Goal: Information Seeking & Learning: Learn about a topic

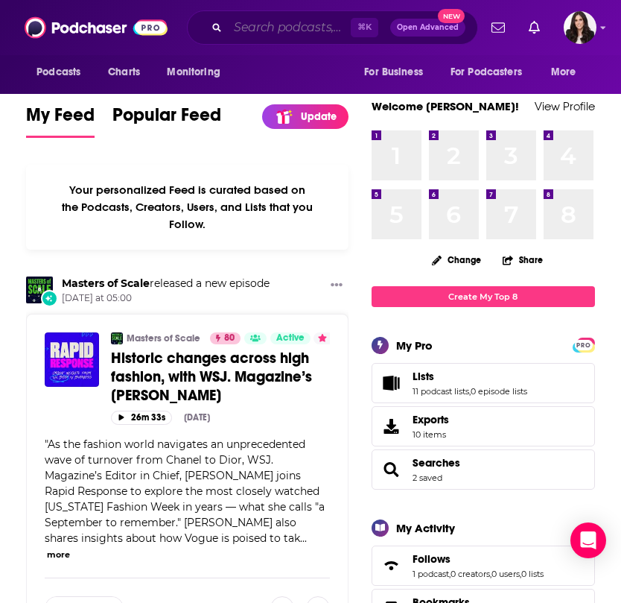
click at [263, 26] on input "Search podcasts, credits, & more..." at bounding box center [289, 28] width 123 height 24
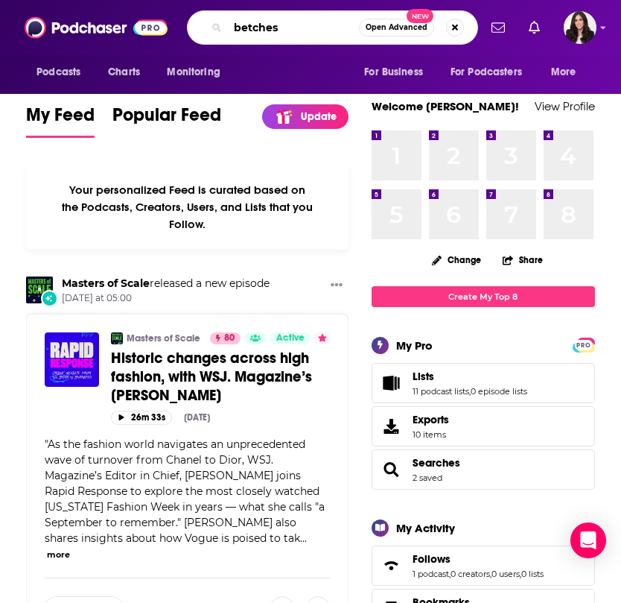
type input "betches"
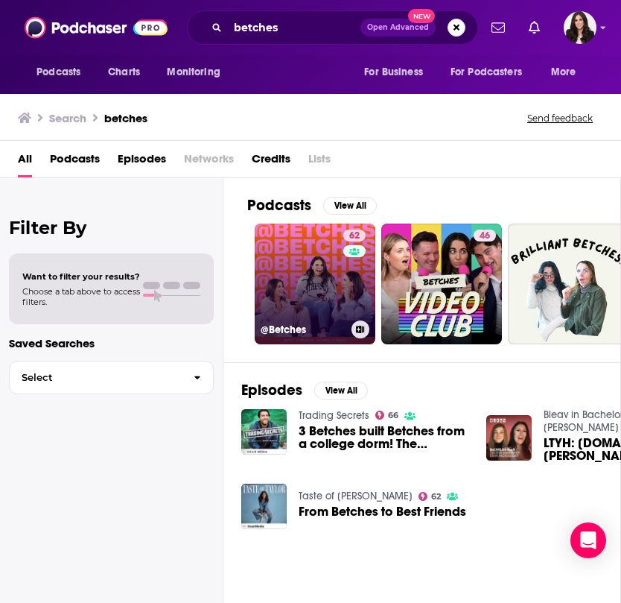
click at [315, 271] on link "62 @Betches" at bounding box center [315, 283] width 121 height 121
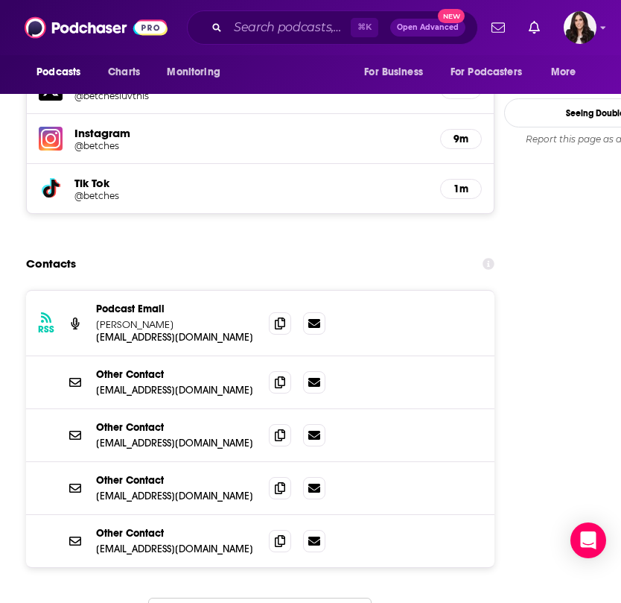
scroll to position [1540, 0]
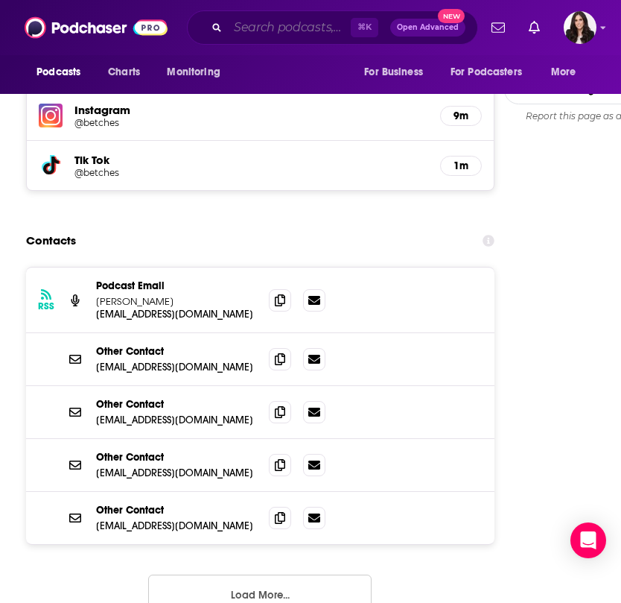
click at [287, 32] on input "Search podcasts, credits, & more..." at bounding box center [289, 28] width 123 height 24
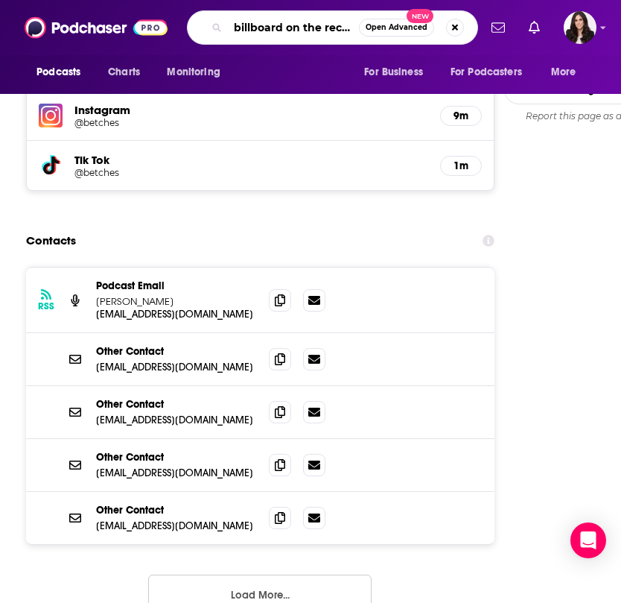
type input "billboard on the record"
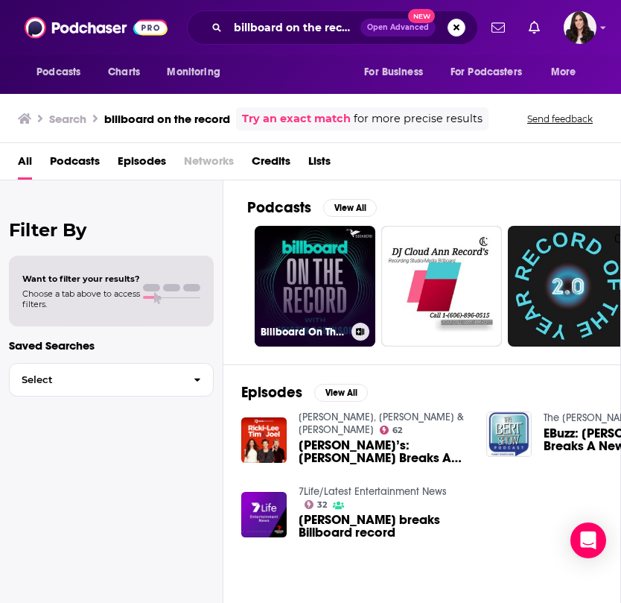
click at [314, 277] on link "Billboard On The Record" at bounding box center [315, 286] width 121 height 121
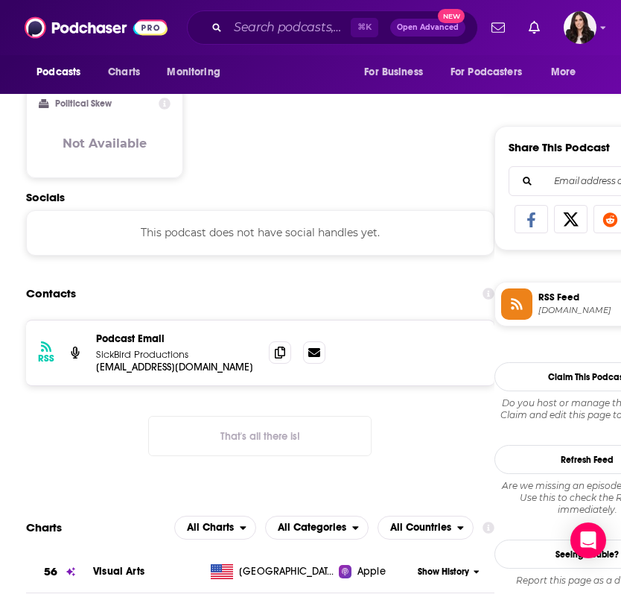
scroll to position [853, 0]
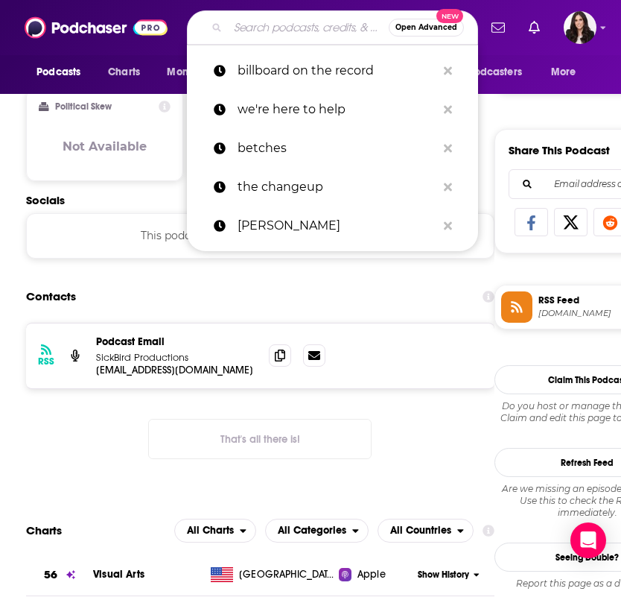
click at [284, 28] on input "Search podcasts, credits, & more..." at bounding box center [308, 28] width 161 height 24
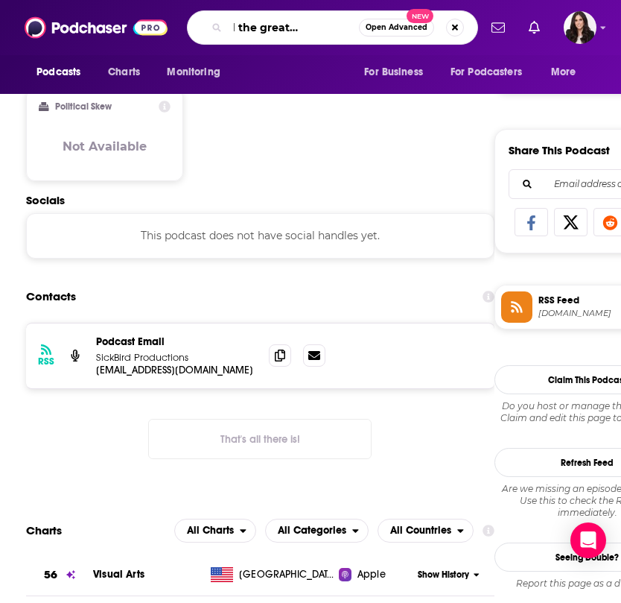
type input "billboard the greatest pop stars"
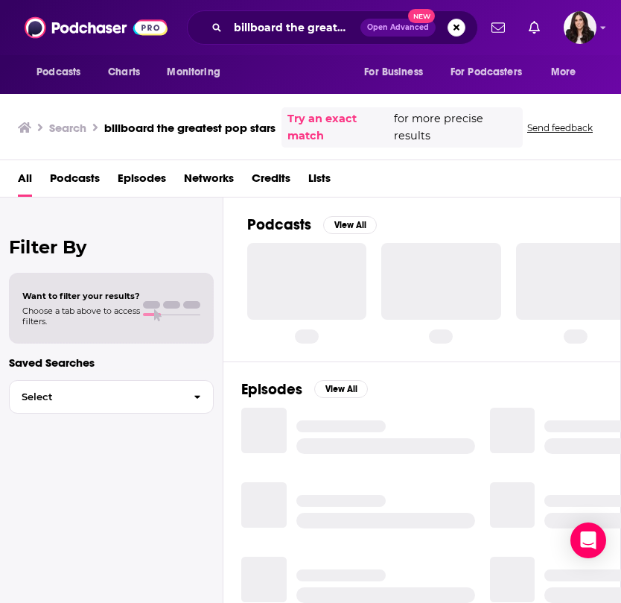
scroll to position [0, 1]
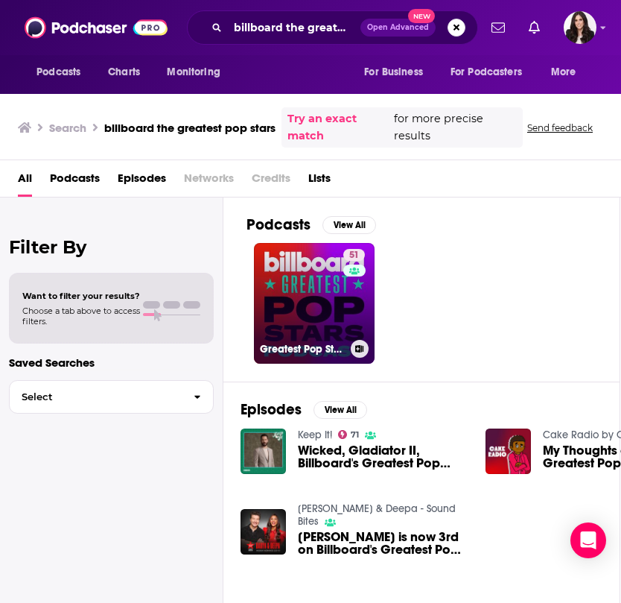
click at [299, 290] on link "51 Greatest Pop Stars" at bounding box center [314, 303] width 121 height 121
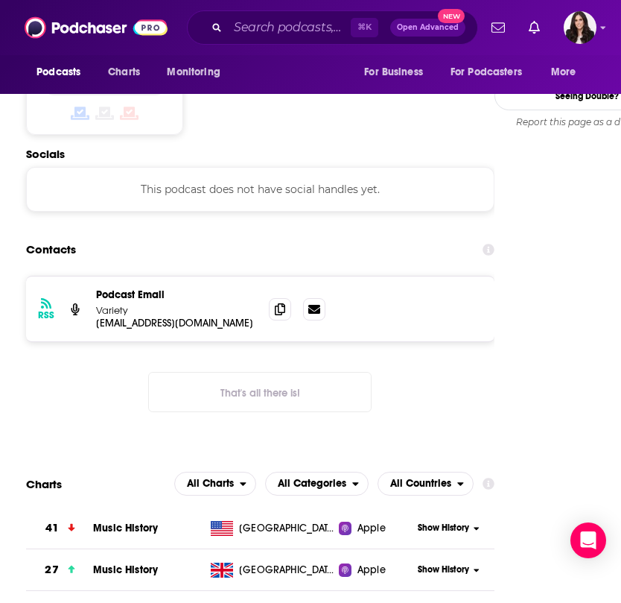
scroll to position [1306, 0]
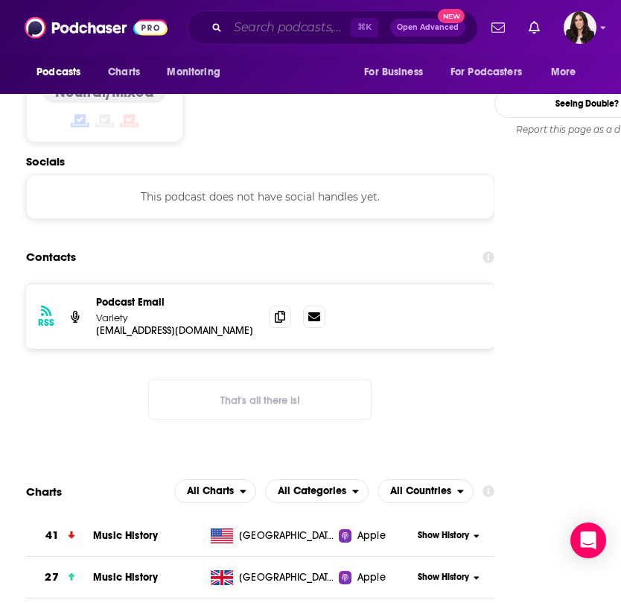
click at [279, 21] on input "Search podcasts, credits, & more..." at bounding box center [289, 28] width 123 height 24
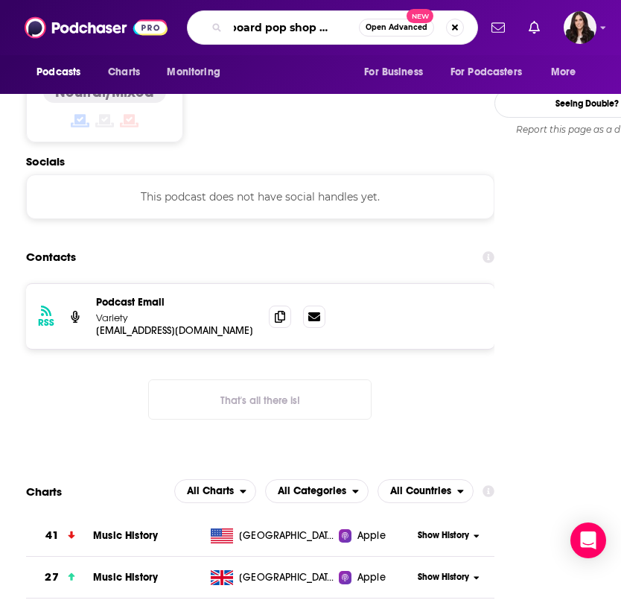
type input "billboard pop shop podcast"
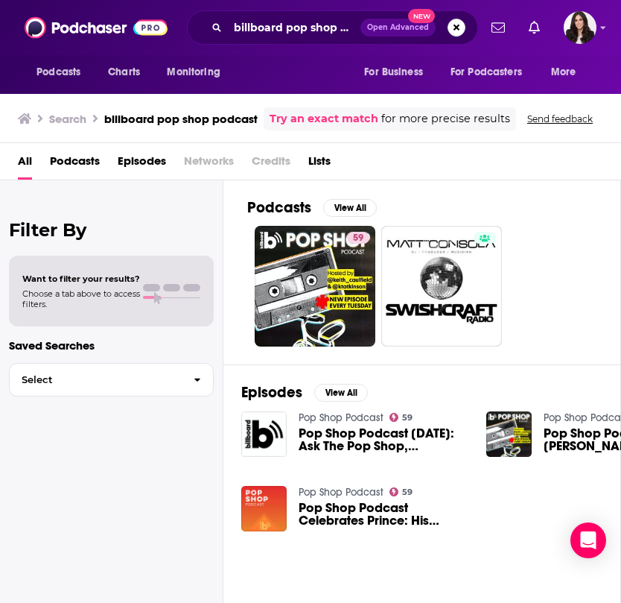
scroll to position [0, 1]
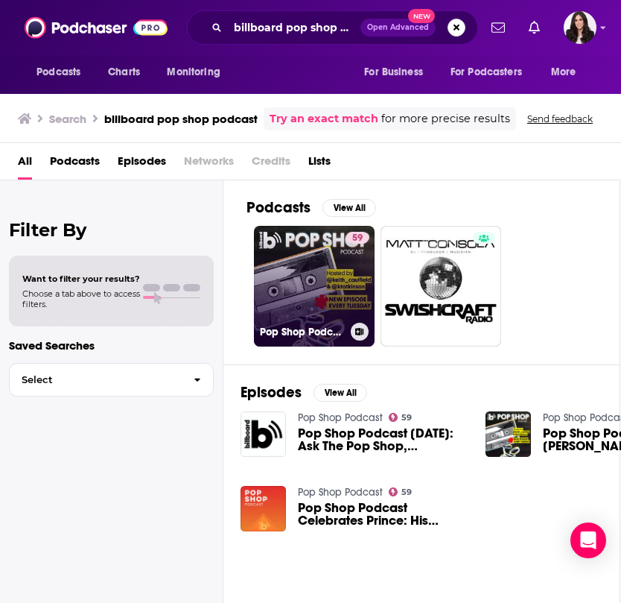
click at [316, 273] on link "59 Pop Shop Podcast" at bounding box center [314, 286] width 121 height 121
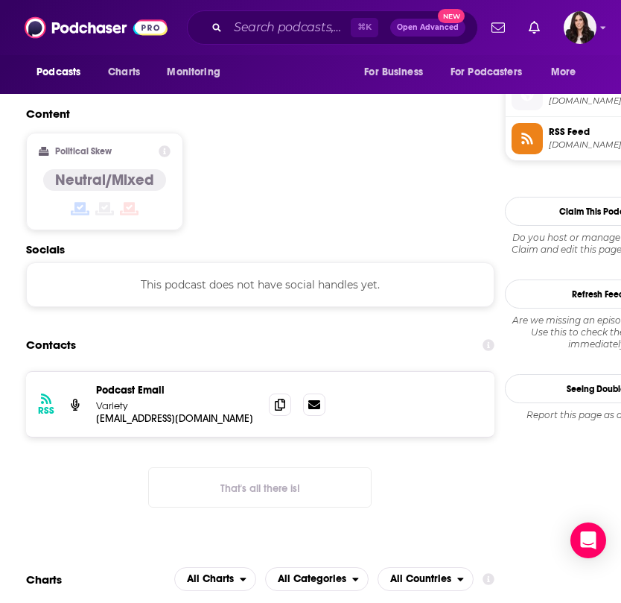
scroll to position [1177, 0]
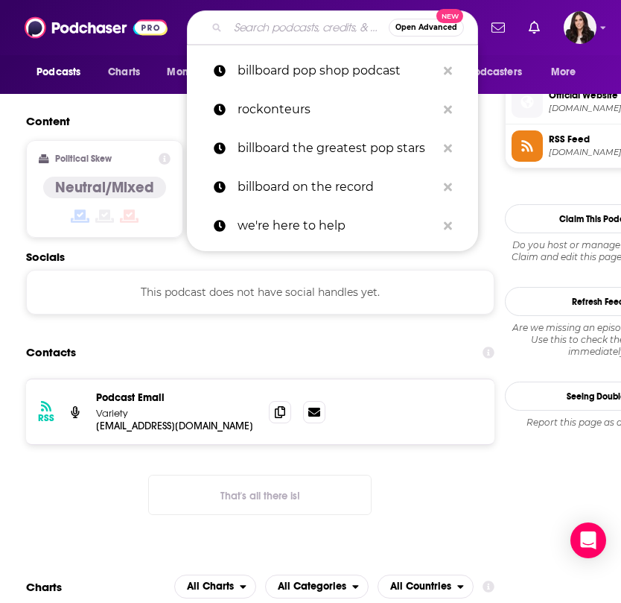
click at [309, 23] on input "Search podcasts, credits, & more..." at bounding box center [308, 28] width 161 height 24
paste input "KCRW: Morning Becomes Eclectic"
type input "KCRW: Morning Becomes Eclectic"
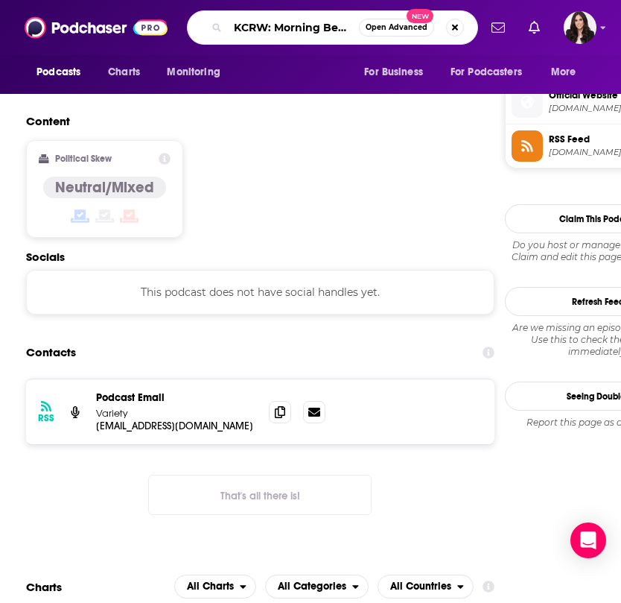
scroll to position [0, 67]
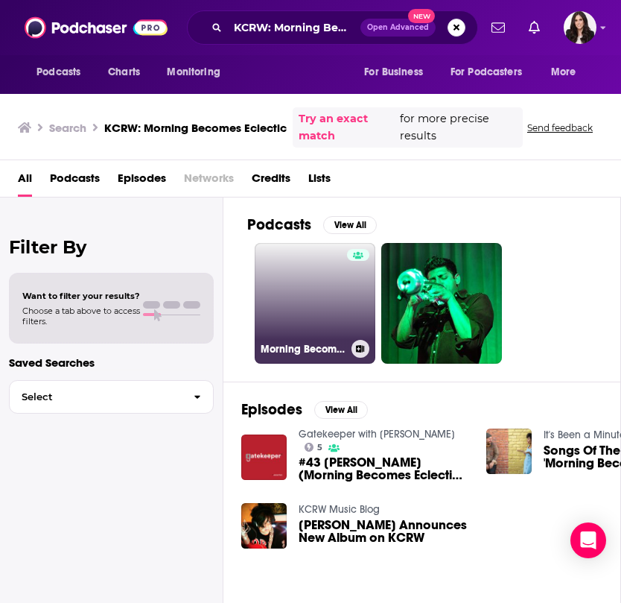
click at [300, 282] on link "Morning Becomes Eclectic" at bounding box center [315, 303] width 121 height 121
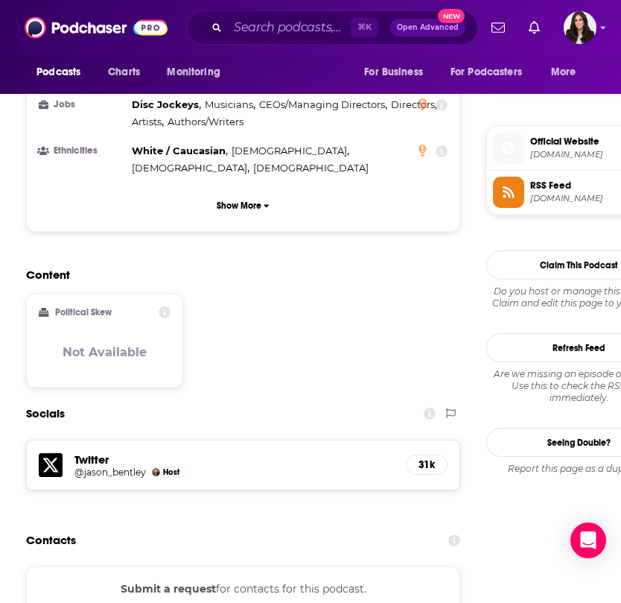
scroll to position [1195, 0]
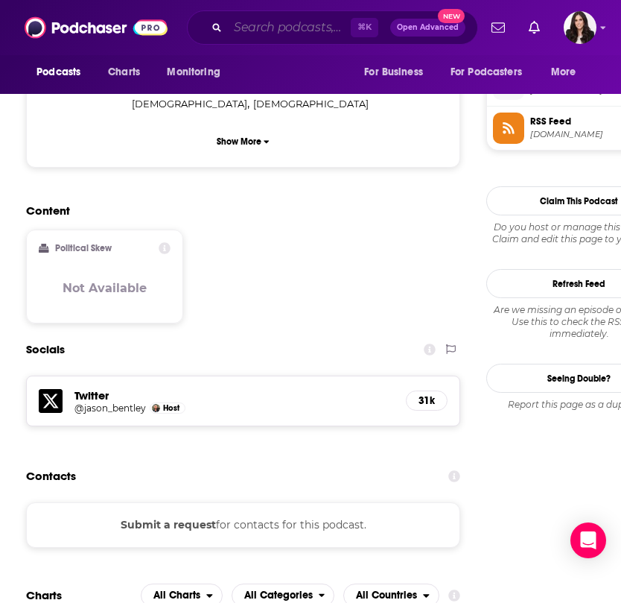
click at [265, 25] on input "Search podcasts, credits, & more..." at bounding box center [289, 28] width 123 height 24
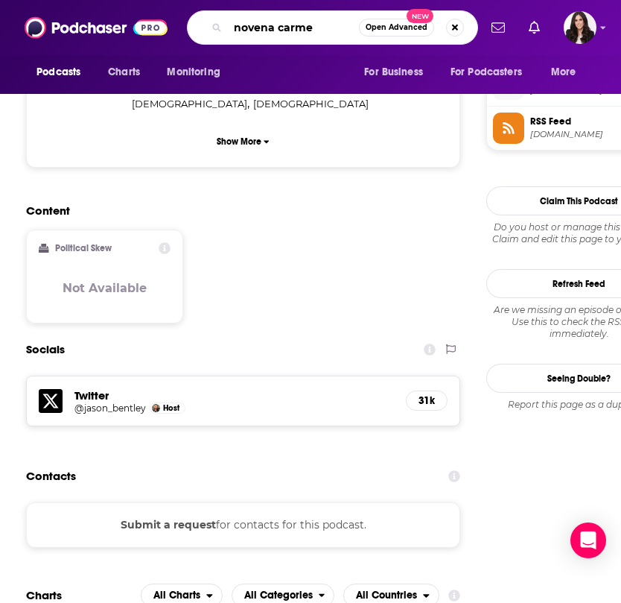
type input "novena carmel"
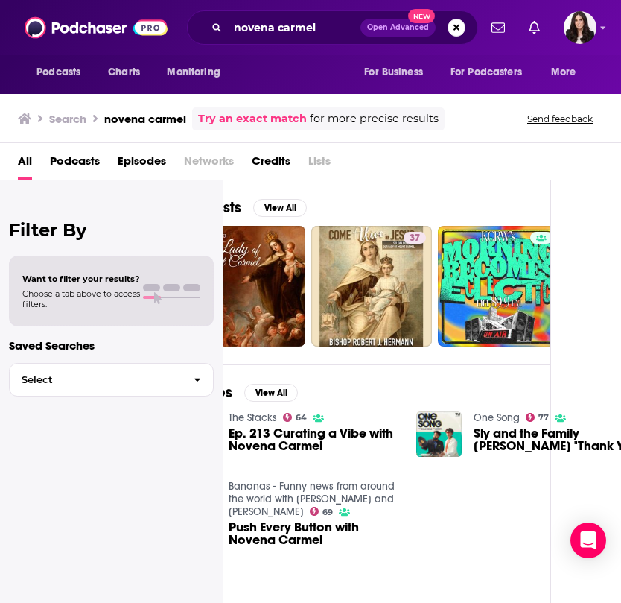
scroll to position [0, 54]
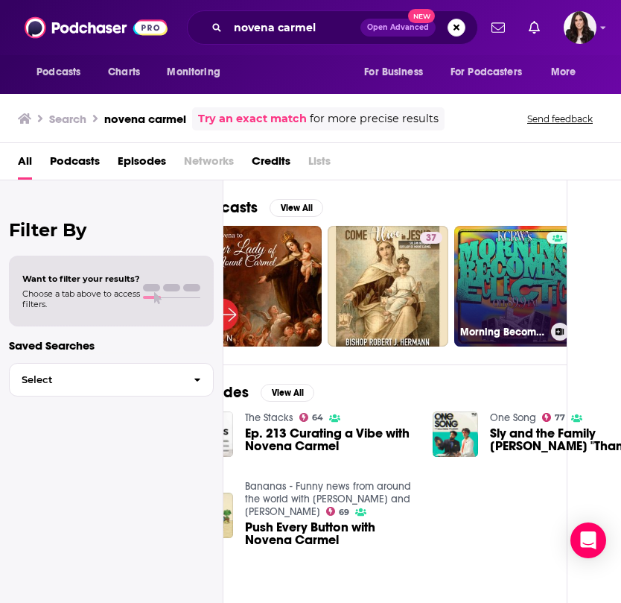
click at [516, 283] on link "Morning Becomes Eclectic" at bounding box center [514, 286] width 121 height 121
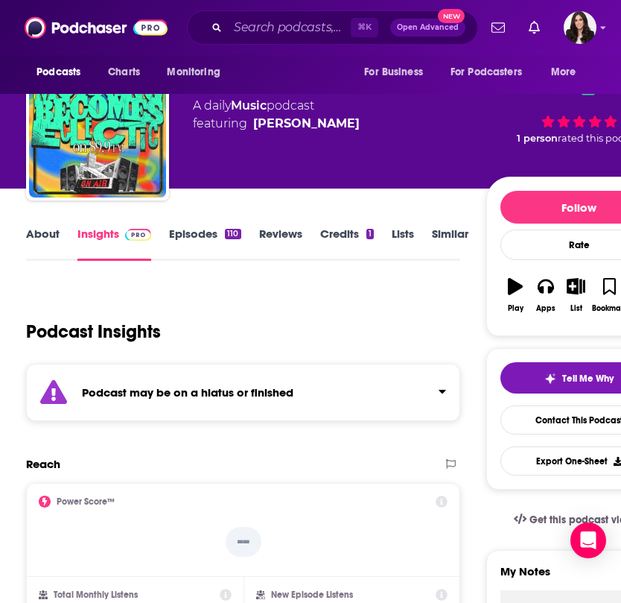
scroll to position [42, 0]
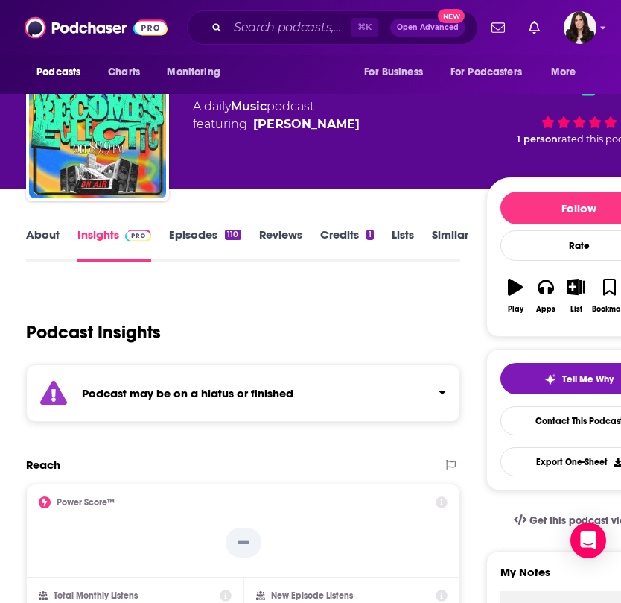
click at [201, 231] on link "Episodes 110" at bounding box center [205, 244] width 72 height 34
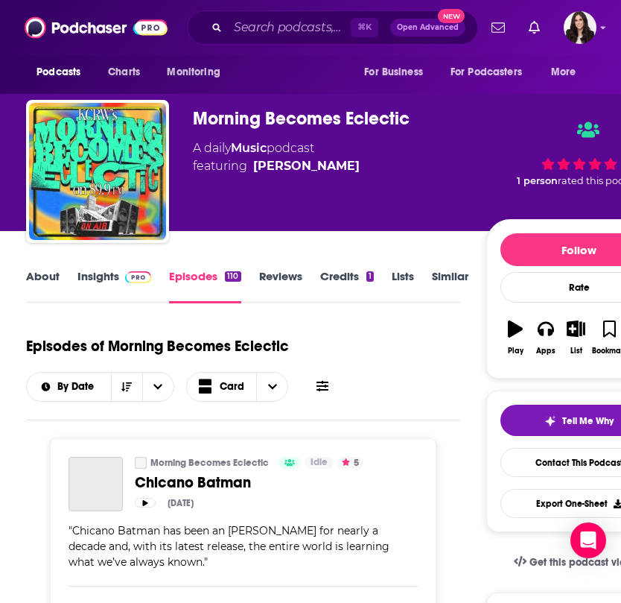
click at [92, 282] on link "Insights" at bounding box center [114, 286] width 74 height 34
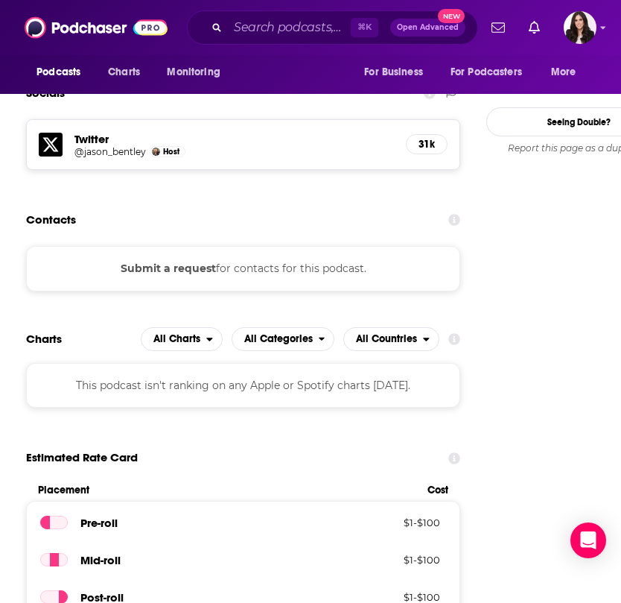
scroll to position [1452, 0]
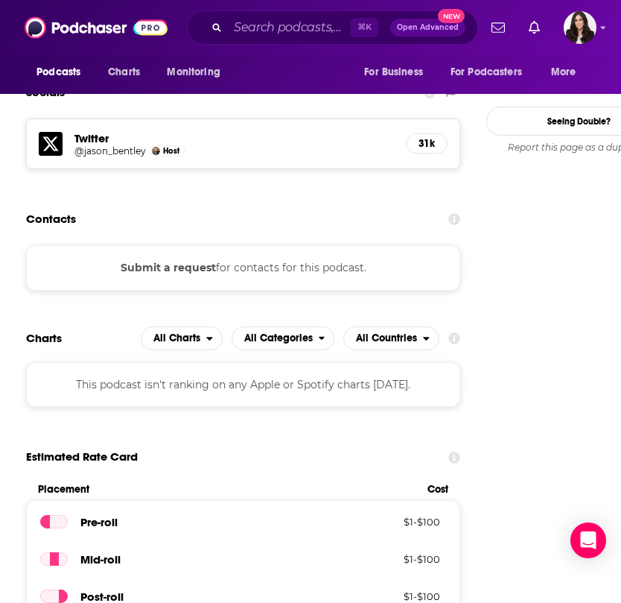
click at [174, 259] on button "Submit a request" at bounding box center [168, 267] width 95 height 16
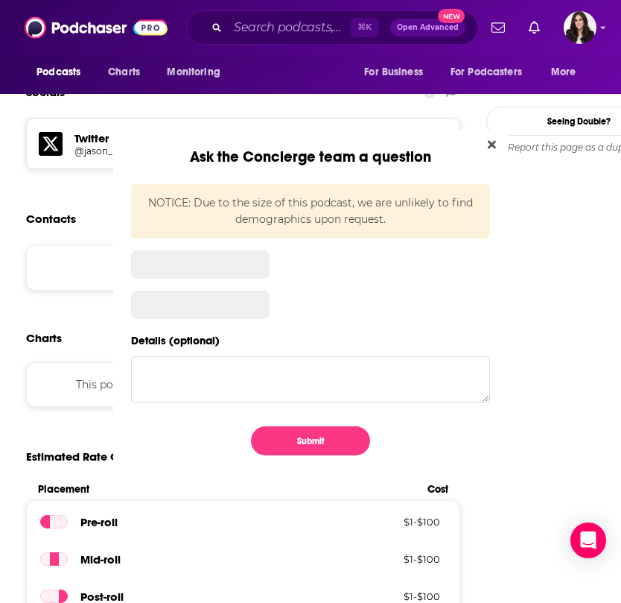
scroll to position [0, 0]
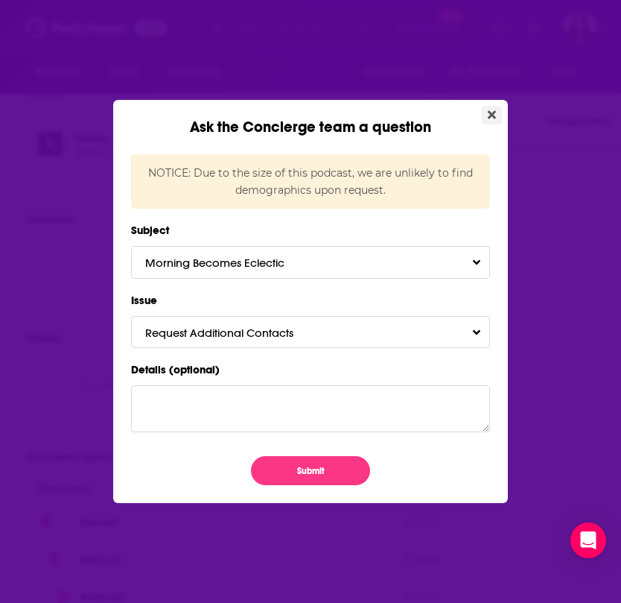
click at [489, 115] on icon "Close" at bounding box center [492, 115] width 8 height 12
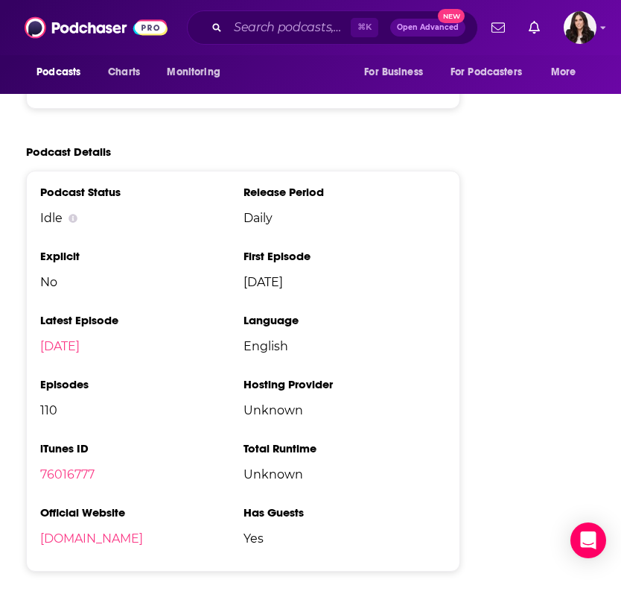
scroll to position [2102, 0]
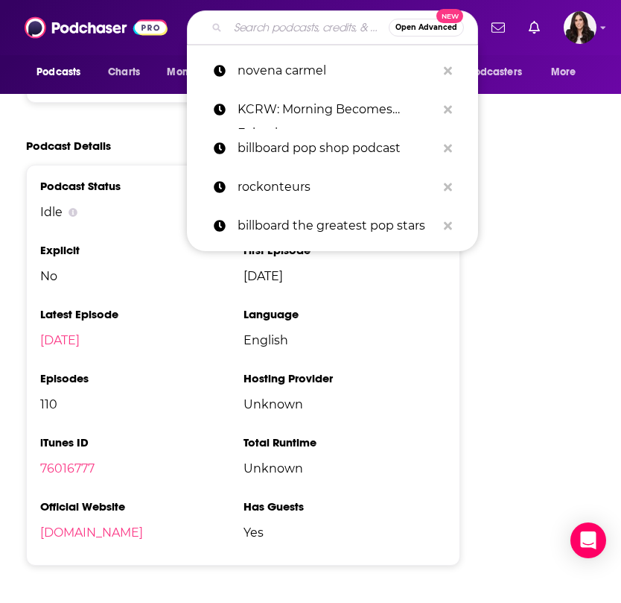
click at [256, 31] on input "Search podcasts, credits, & more..." at bounding box center [308, 28] width 161 height 24
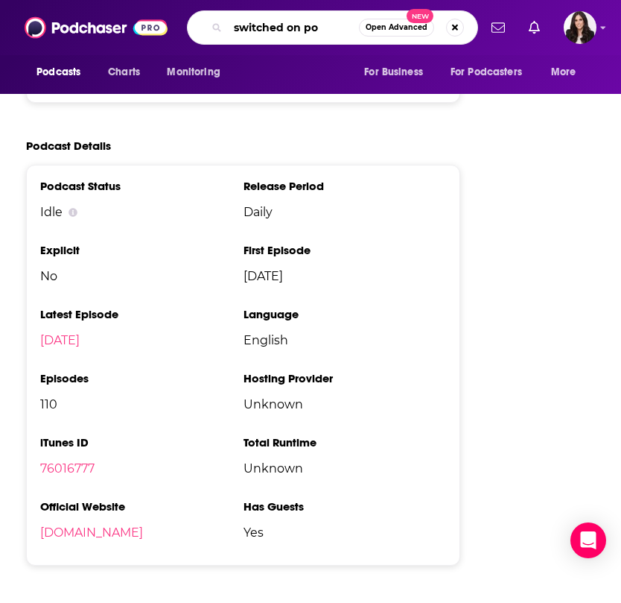
type input "switched on pop"
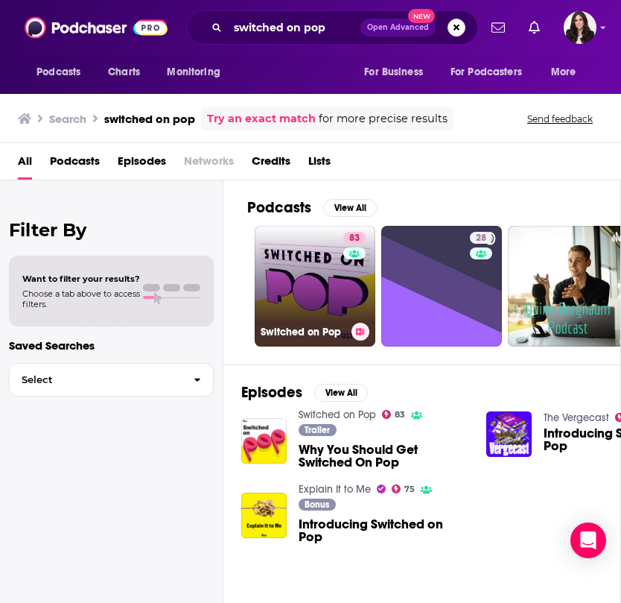
click at [299, 268] on link "83 Switched on Pop" at bounding box center [315, 286] width 121 height 121
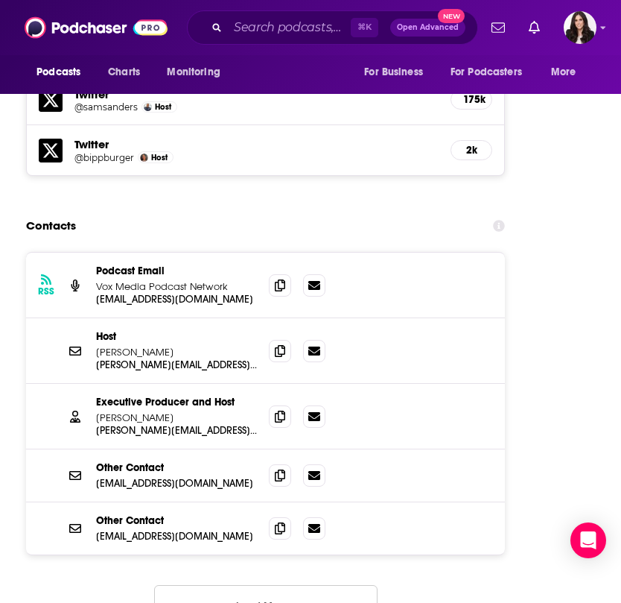
scroll to position [1675, 0]
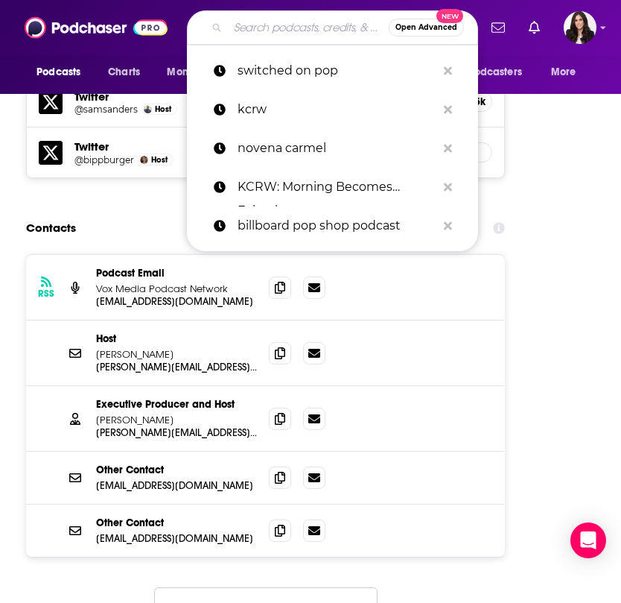
click at [289, 25] on input "Search podcasts, credits, & more..." at bounding box center [308, 28] width 161 height 24
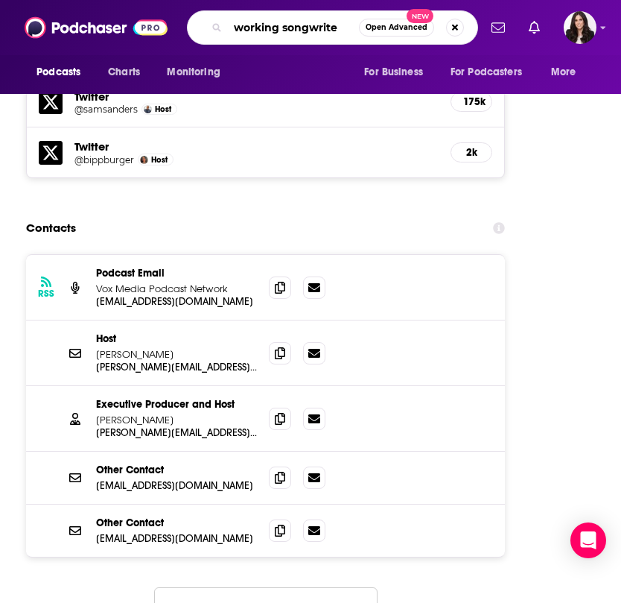
type input "working songwriter"
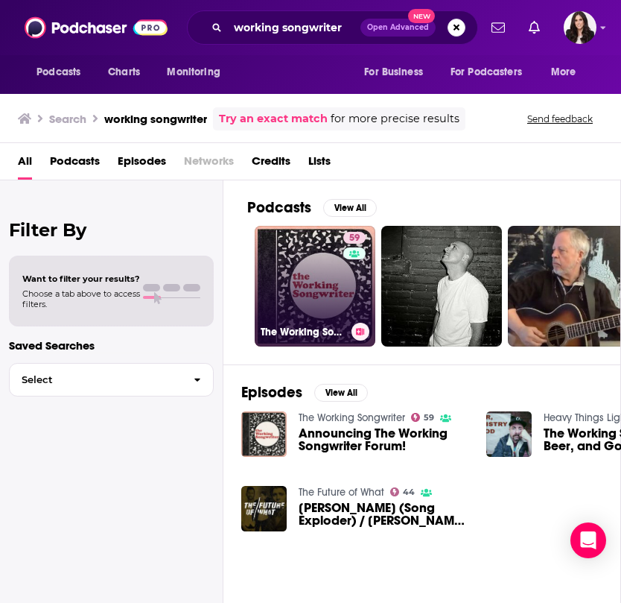
click at [318, 247] on link "59 The Working Songwriter" at bounding box center [315, 286] width 121 height 121
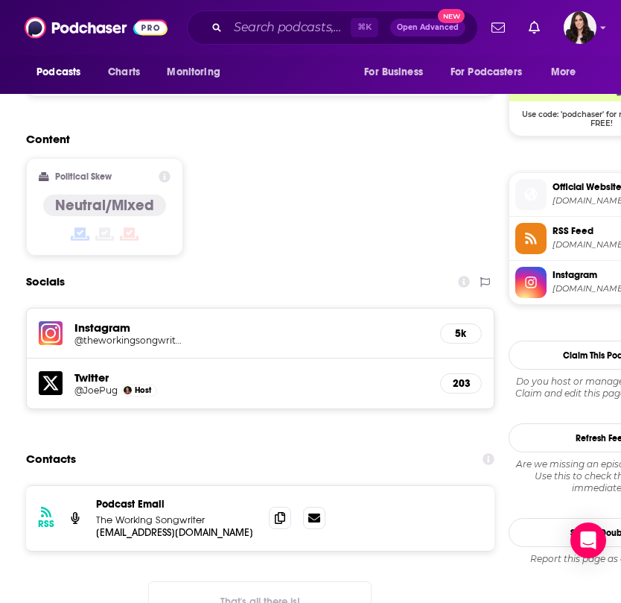
scroll to position [1235, 0]
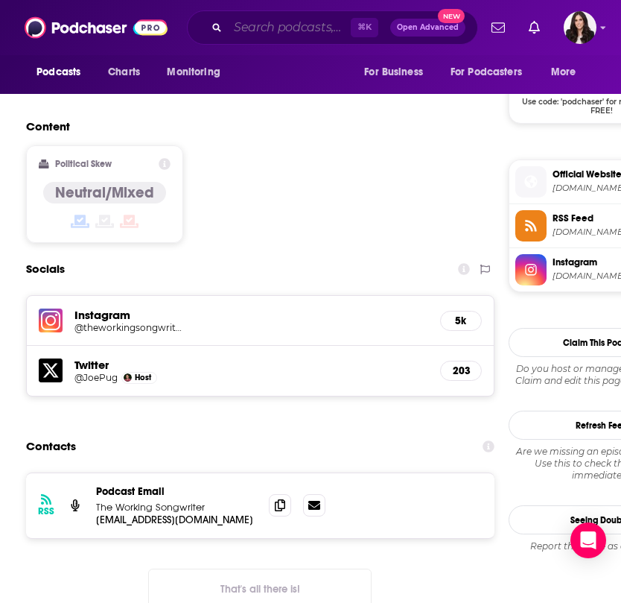
click at [255, 24] on input "Search podcasts, credits, & more..." at bounding box center [289, 28] width 123 height 24
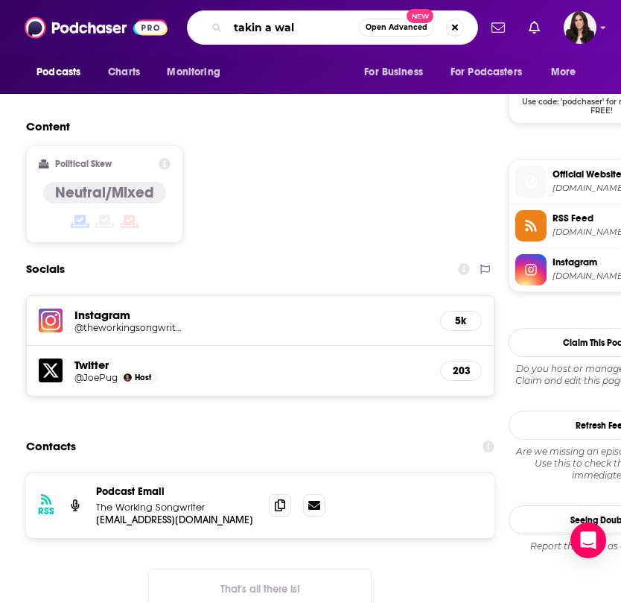
type input "takin a walk"
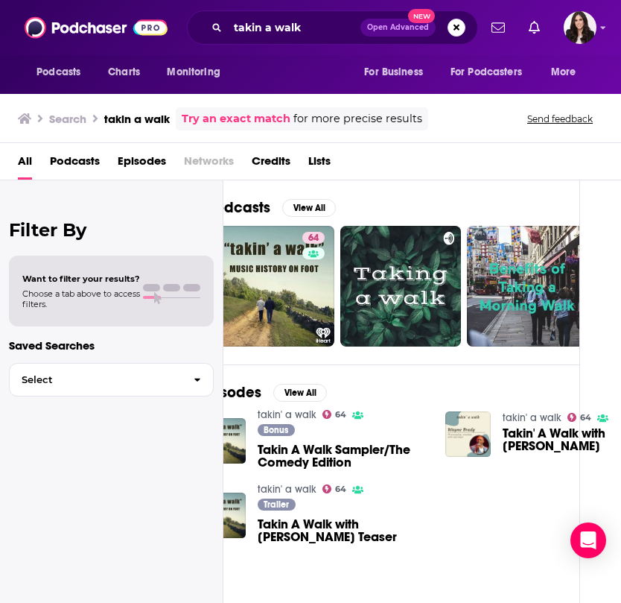
scroll to position [1, 41]
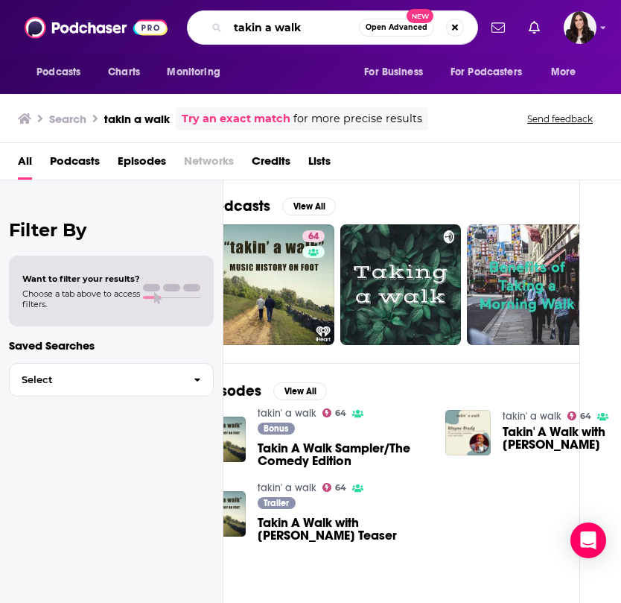
drag, startPoint x: 339, startPoint y: 24, endPoint x: 233, endPoint y: 24, distance: 105.8
click at [233, 24] on input "takin a walk" at bounding box center [293, 28] width 131 height 24
type input "[PERSON_NAME]"
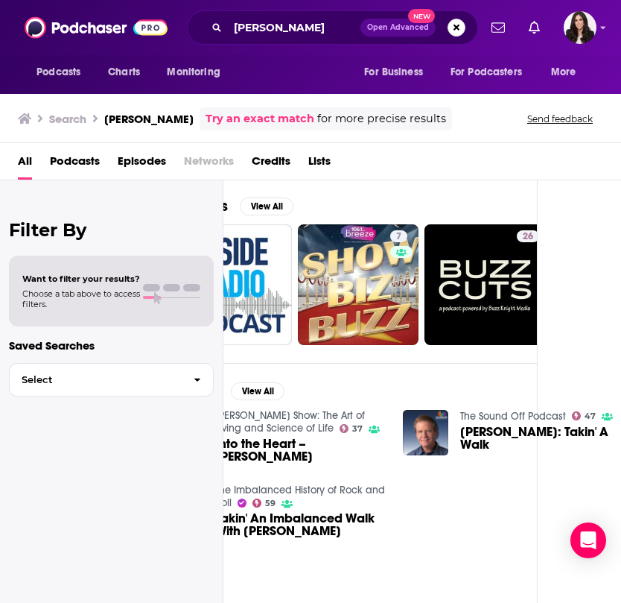
scroll to position [1, 90]
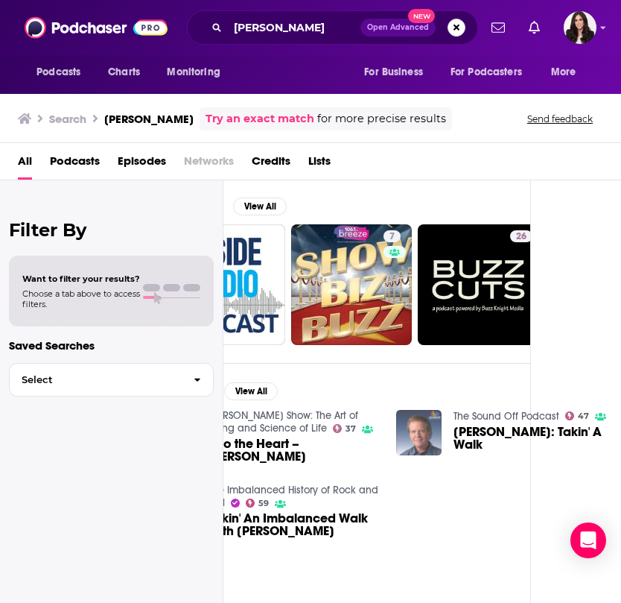
click at [422, 433] on img "Buzz Knight: Takin' A Walk" at bounding box center [418, 432] width 45 height 45
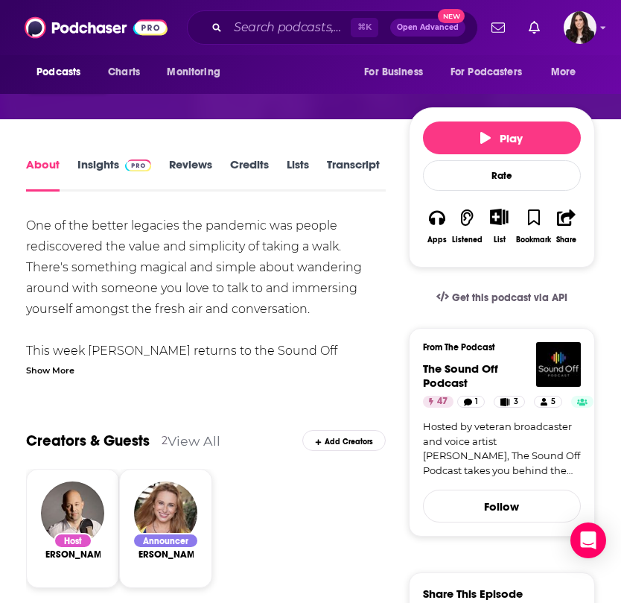
scroll to position [153, 0]
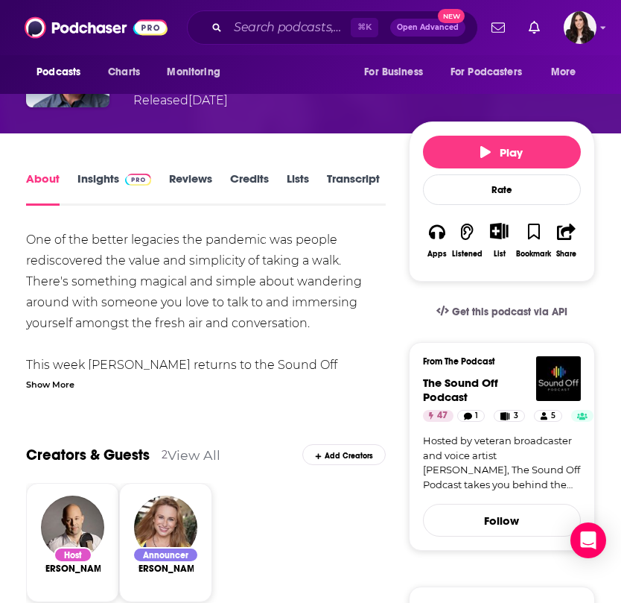
click at [45, 381] on div "Show More" at bounding box center [50, 383] width 48 height 14
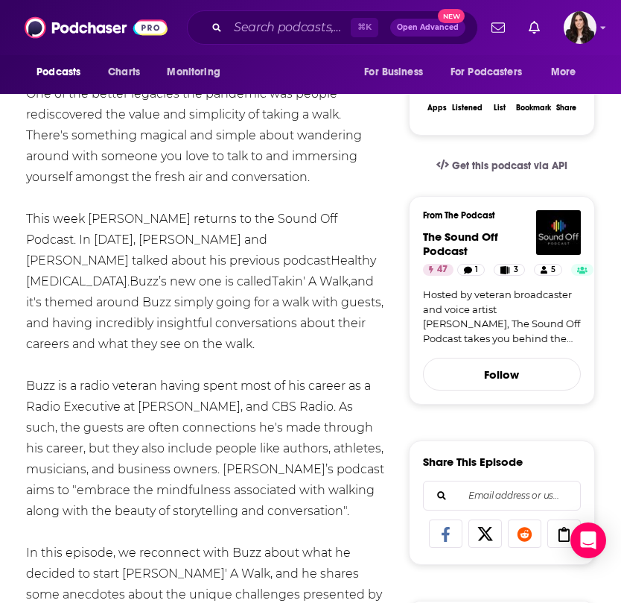
scroll to position [0, 0]
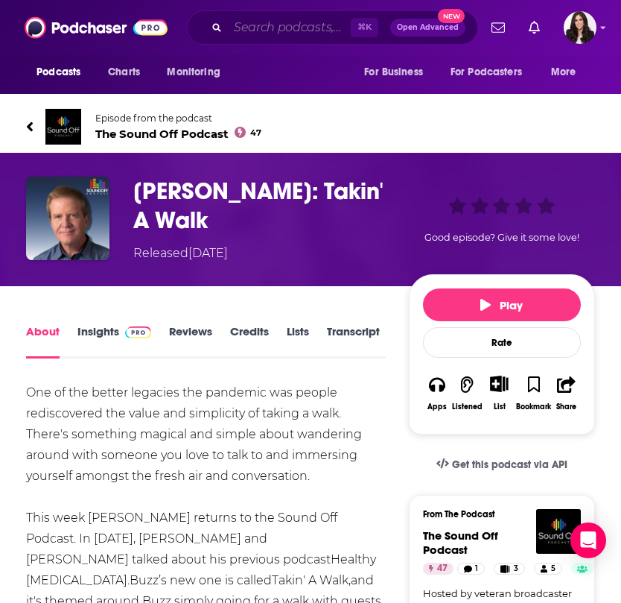
click at [302, 36] on input "Search podcasts, credits, & more..." at bounding box center [289, 28] width 123 height 24
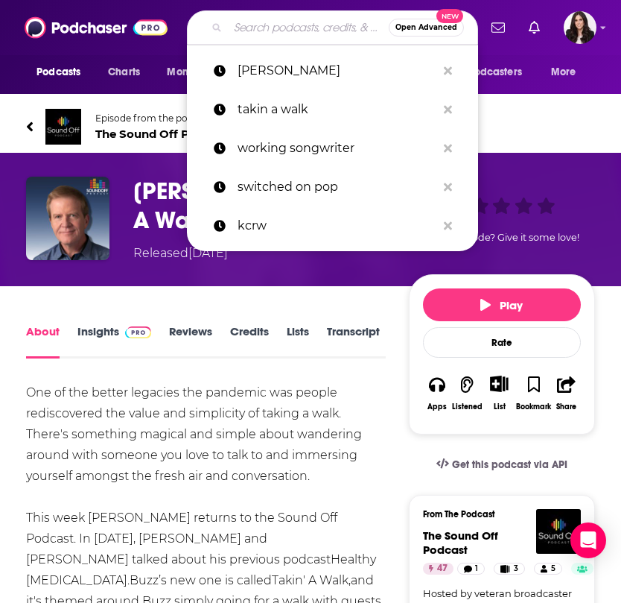
type input "c"
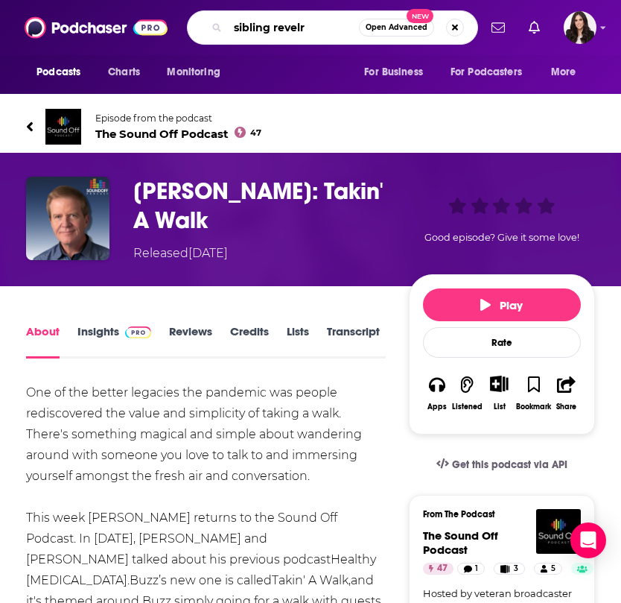
type input "sibling revelry"
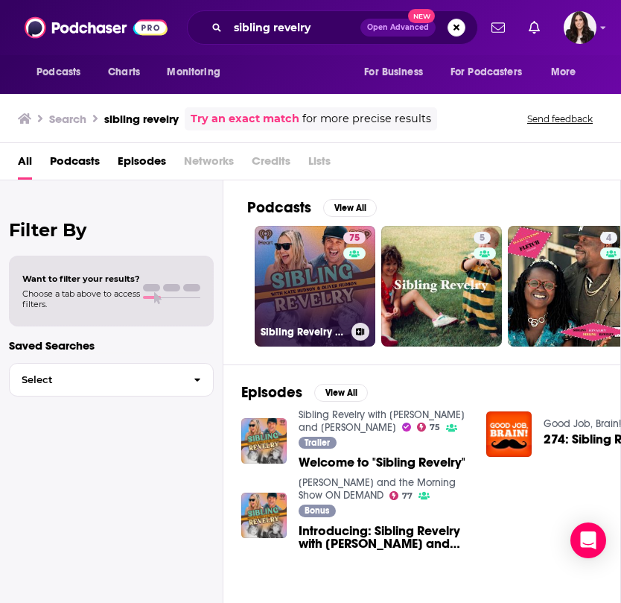
click at [336, 293] on link "75 Sibling Revelry with [PERSON_NAME] and [PERSON_NAME]" at bounding box center [315, 286] width 121 height 121
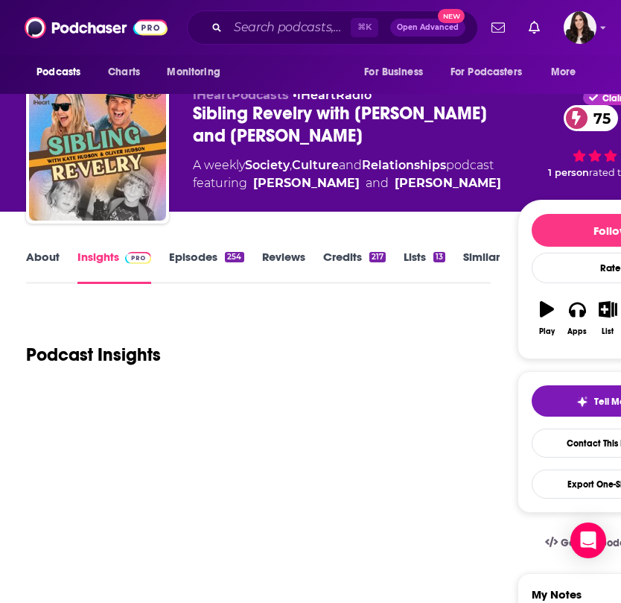
scroll to position [21, 0]
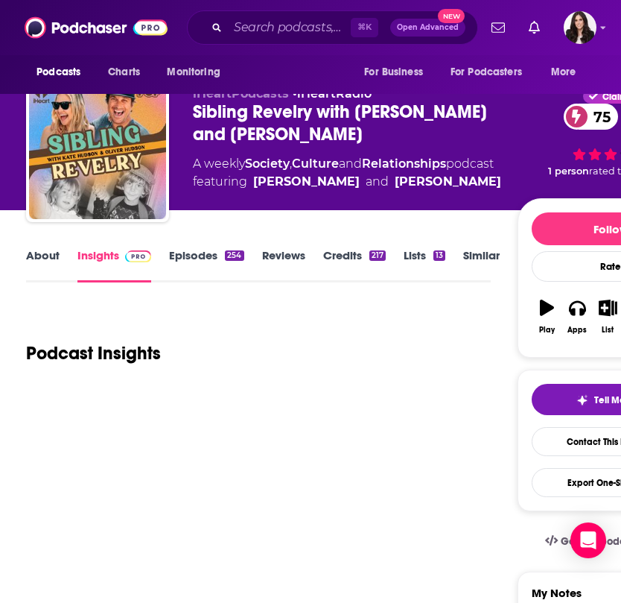
click at [39, 247] on div "About Insights Episodes 254 Reviews Credits 217 Lists 13 Similar" at bounding box center [258, 264] width 465 height 36
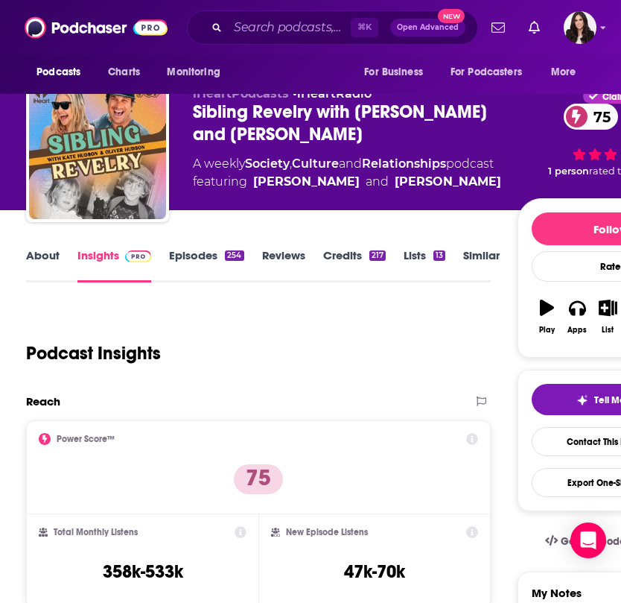
click at [43, 268] on link "About" at bounding box center [43, 265] width 34 height 34
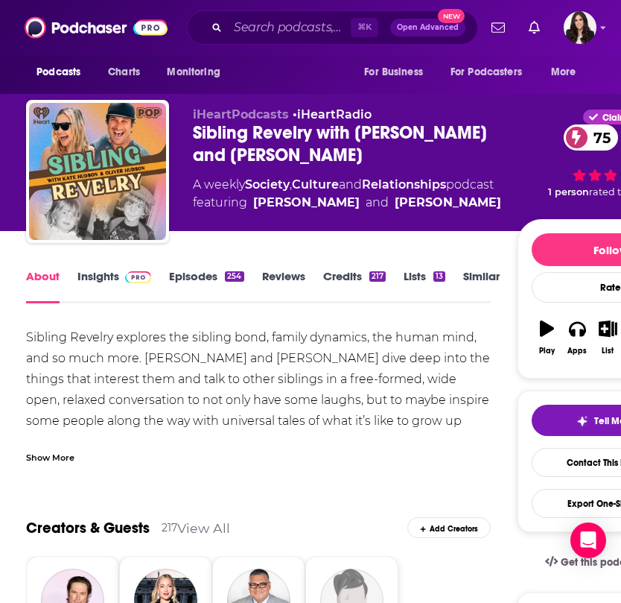
click at [101, 267] on div "About Insights Episodes 254 Reviews Credits 217 Lists 13 Similar" at bounding box center [258, 285] width 465 height 36
click at [105, 281] on link "Insights" at bounding box center [114, 286] width 74 height 34
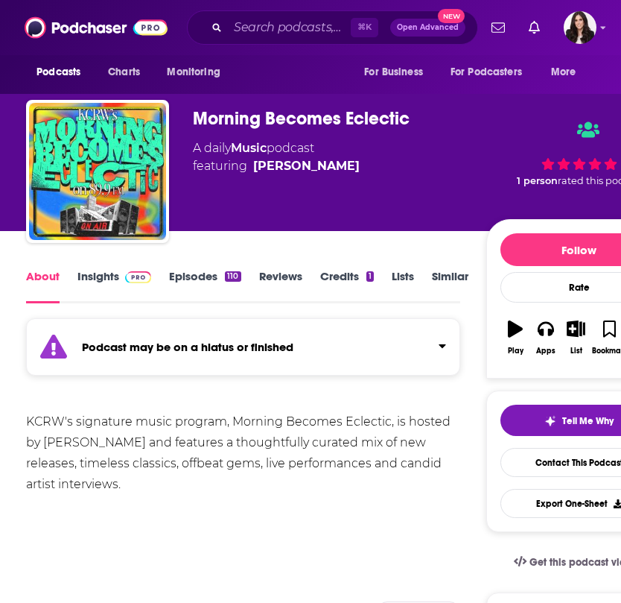
scroll to position [43, 0]
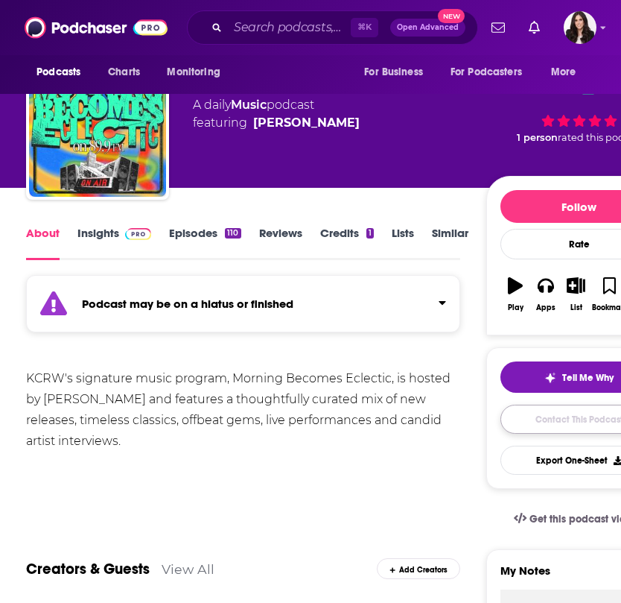
click at [565, 426] on link "Contact This Podcast" at bounding box center [580, 418] width 158 height 29
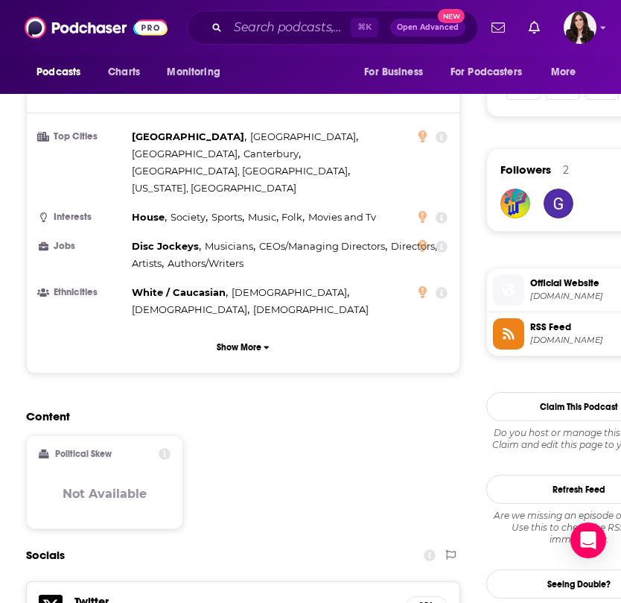
scroll to position [988, 0]
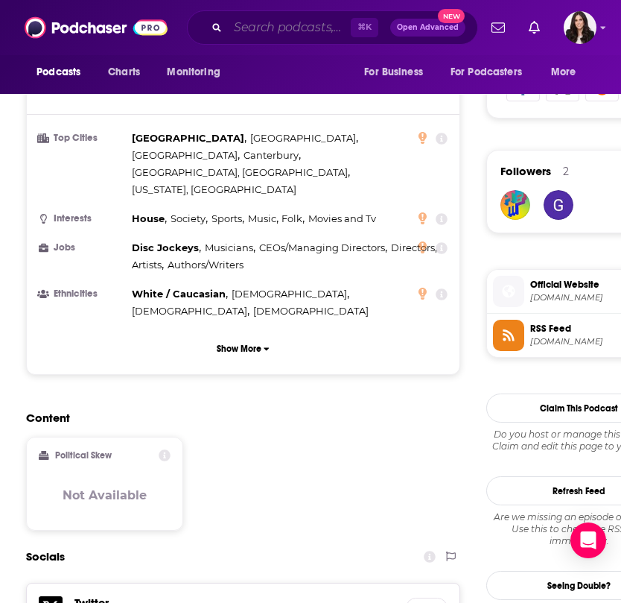
click at [287, 32] on input "Search podcasts, credits, & more..." at bounding box center [289, 28] width 123 height 24
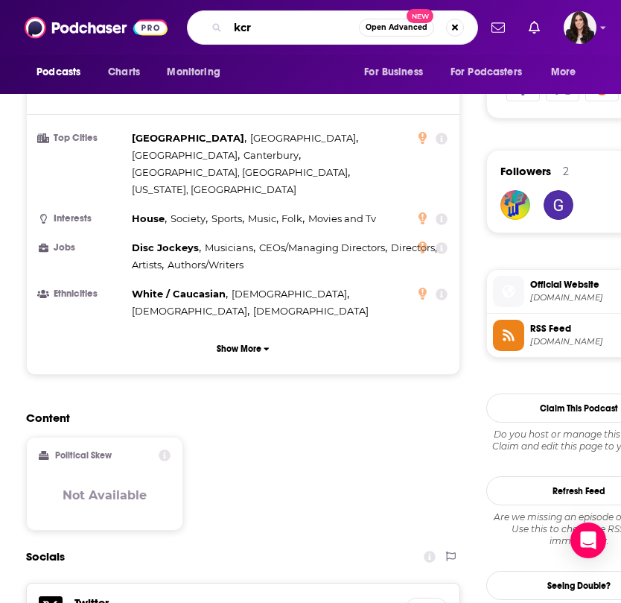
type input "kcrw"
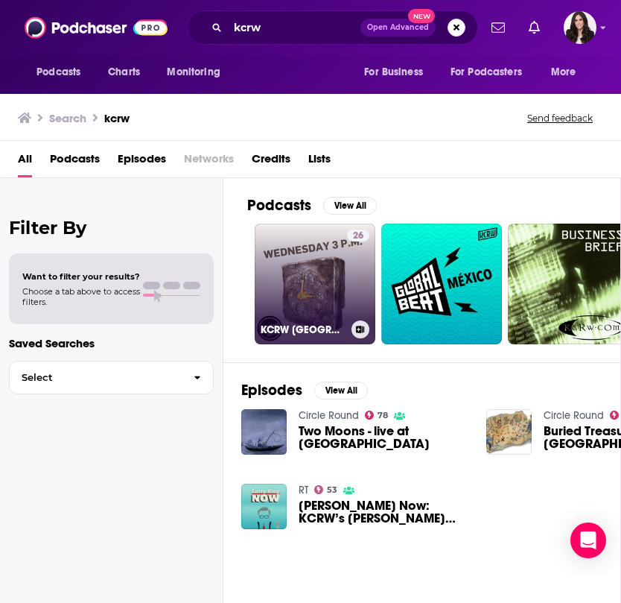
click at [338, 272] on link "26 KCRW [GEOGRAPHIC_DATA]: [DATE], 3 p.m." at bounding box center [315, 283] width 121 height 121
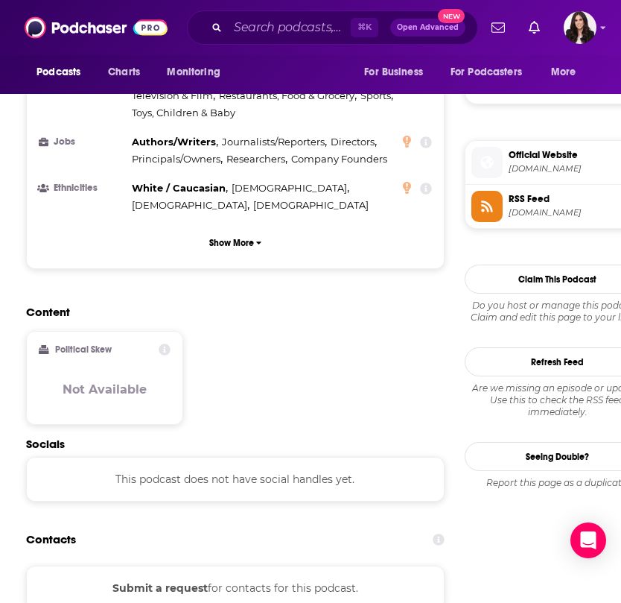
scroll to position [1184, 0]
